Goal: Transaction & Acquisition: Purchase product/service

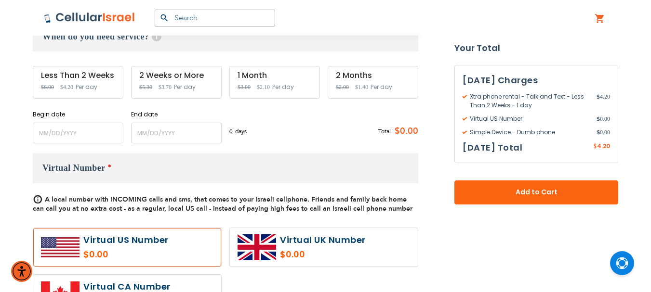
scroll to position [337, 0]
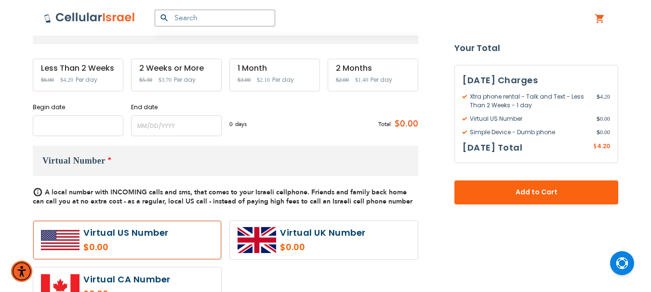
click at [80, 123] on input "name" at bounding box center [78, 126] width 91 height 21
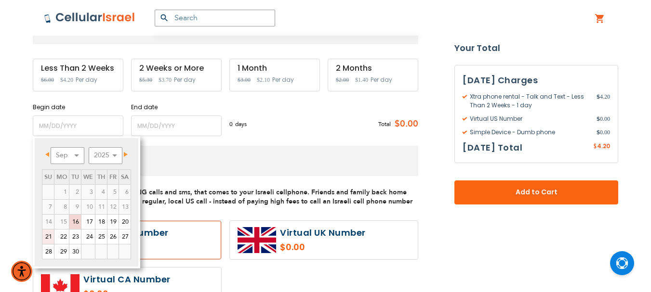
click at [50, 236] on link "21" at bounding box center [48, 237] width 12 height 14
type input "[DATE]"
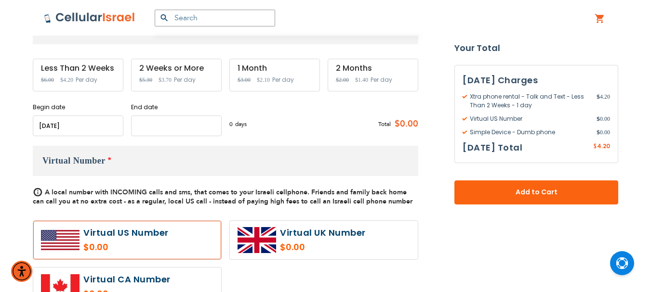
click at [179, 127] on input "name" at bounding box center [176, 126] width 91 height 21
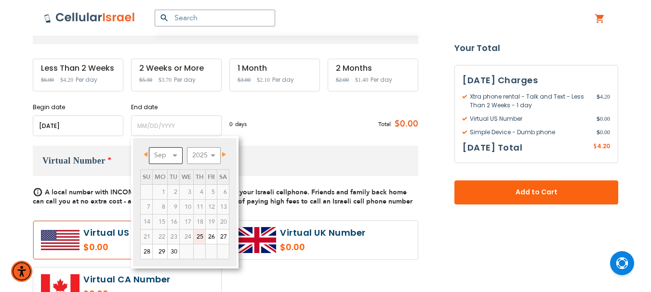
click at [173, 150] on select "Sep Oct Nov Dec" at bounding box center [166, 155] width 34 height 17
click at [160, 236] on link "20" at bounding box center [160, 237] width 14 height 14
type input "[DATE]"
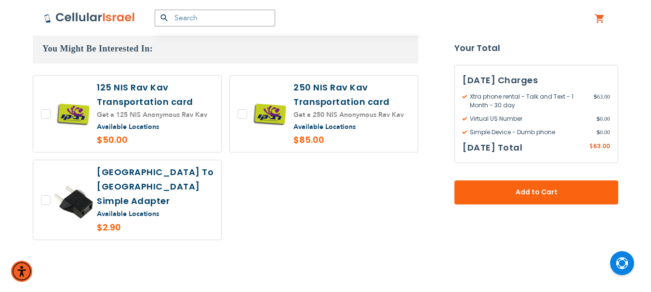
scroll to position [878, 0]
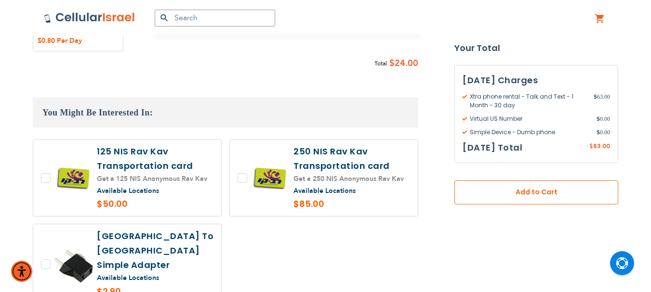
click at [521, 191] on span "Add to Cart" at bounding box center [536, 193] width 100 height 10
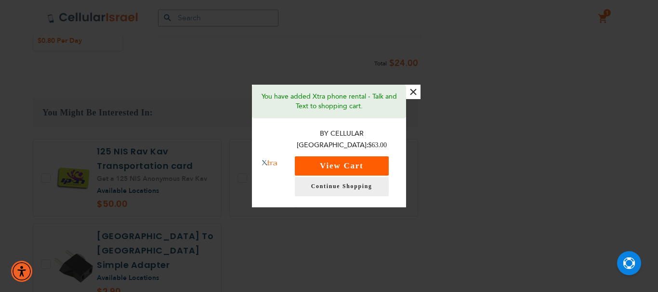
click at [359, 161] on button "View Cart" at bounding box center [342, 166] width 94 height 19
